Goal: Find specific page/section

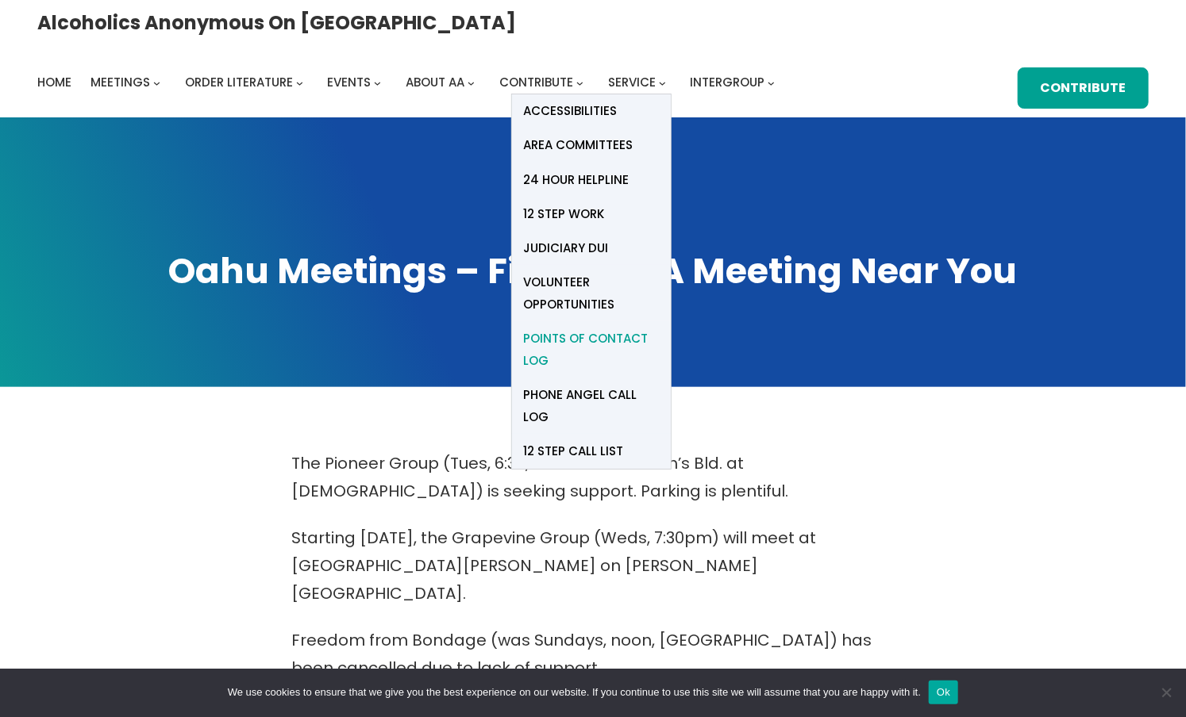
click at [659, 328] on span "Points of Contact Log" at bounding box center [591, 350] width 135 height 44
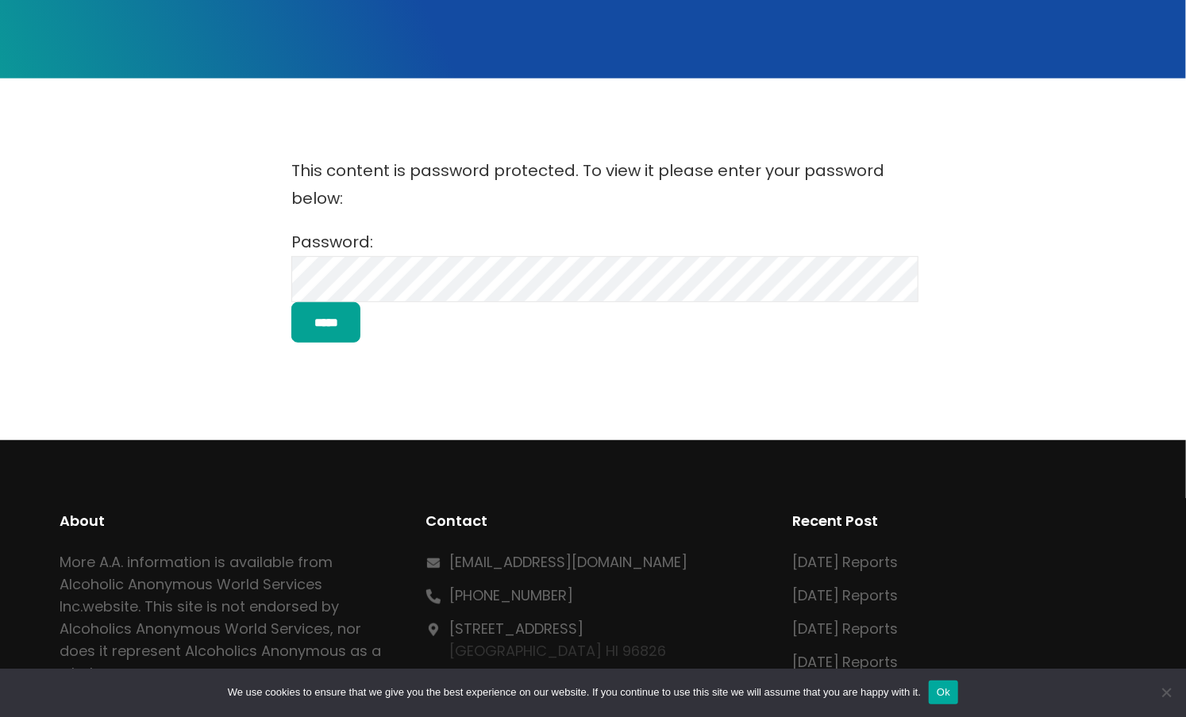
scroll to position [317, 0]
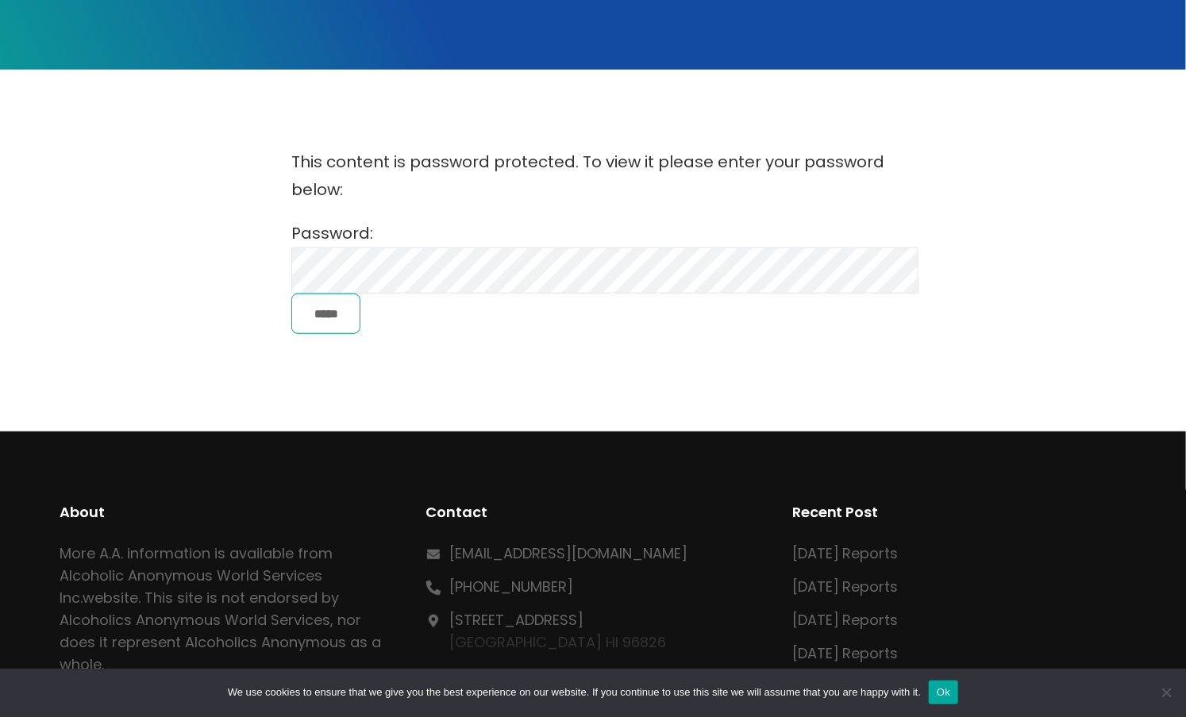
click at [325, 312] on input "*****" at bounding box center [325, 314] width 69 height 40
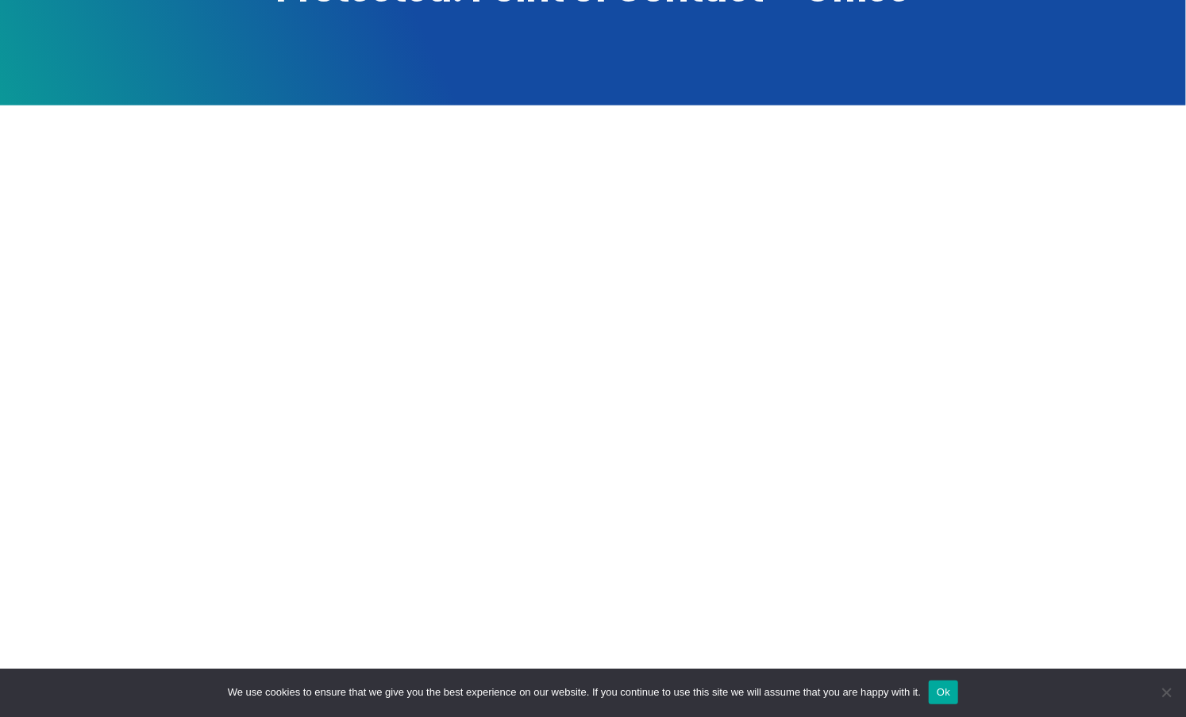
scroll to position [317, 0]
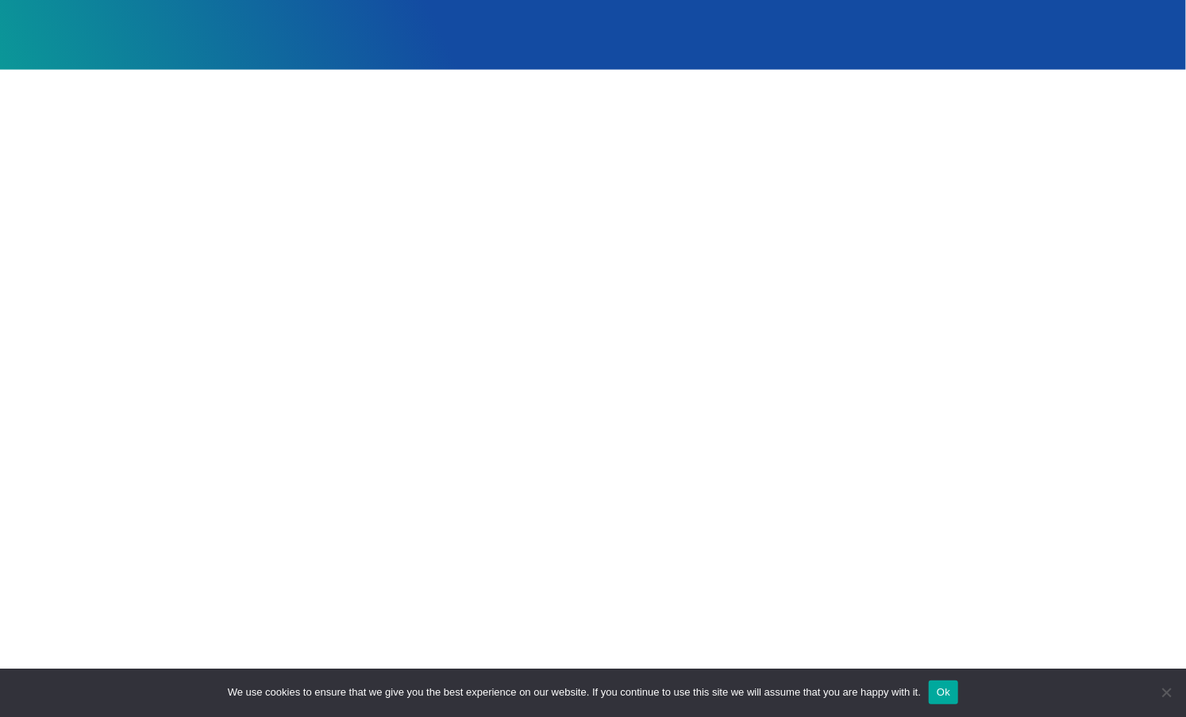
click at [908, 323] on div at bounding box center [593, 412] width 1067 height 559
click at [1077, 283] on div at bounding box center [593, 412] width 1067 height 559
click at [1064, 405] on div at bounding box center [593, 412] width 1067 height 559
click at [987, 417] on div at bounding box center [593, 412] width 1067 height 559
